Goal: Transaction & Acquisition: Download file/media

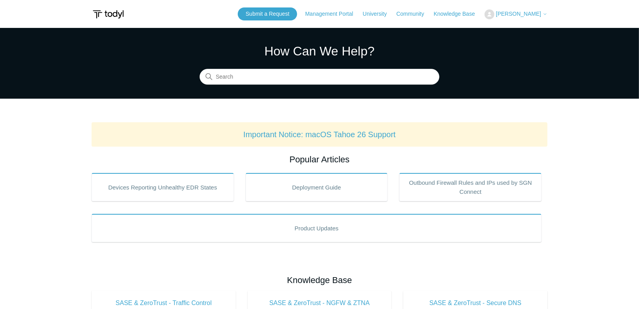
click at [359, 64] on div "How Can We Help? Search" at bounding box center [320, 63] width 240 height 43
click at [312, 82] on input "Search" at bounding box center [320, 77] width 240 height 16
type input "i"
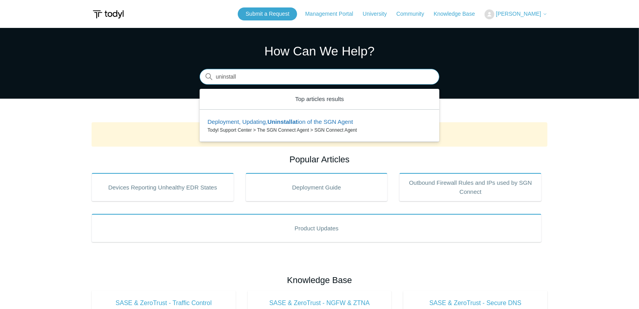
type input "uninstall"
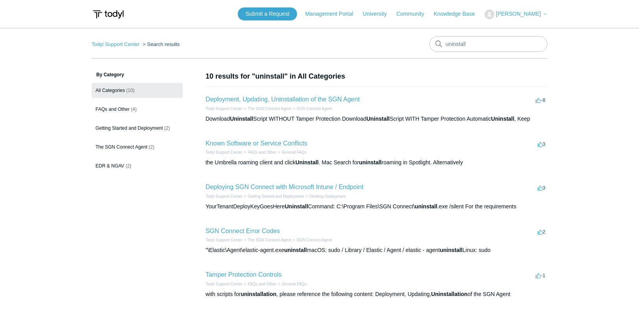
click at [311, 103] on h2 "Deployment, Updating, Uninstallation of the SGN Agent" at bounding box center [282, 99] width 154 height 9
click at [315, 98] on link "Deployment, Updating, Uninstallation of the SGN Agent" at bounding box center [282, 99] width 154 height 7
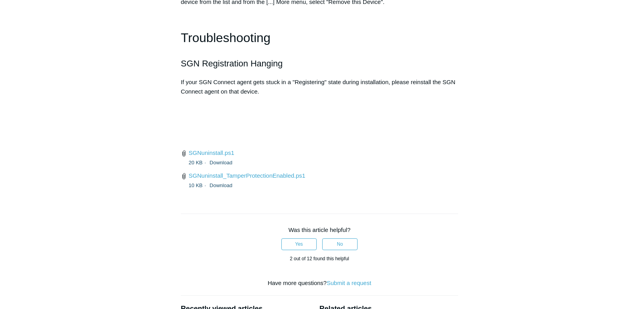
scroll to position [2137, 0]
